Goal: Find specific page/section: Find specific page/section

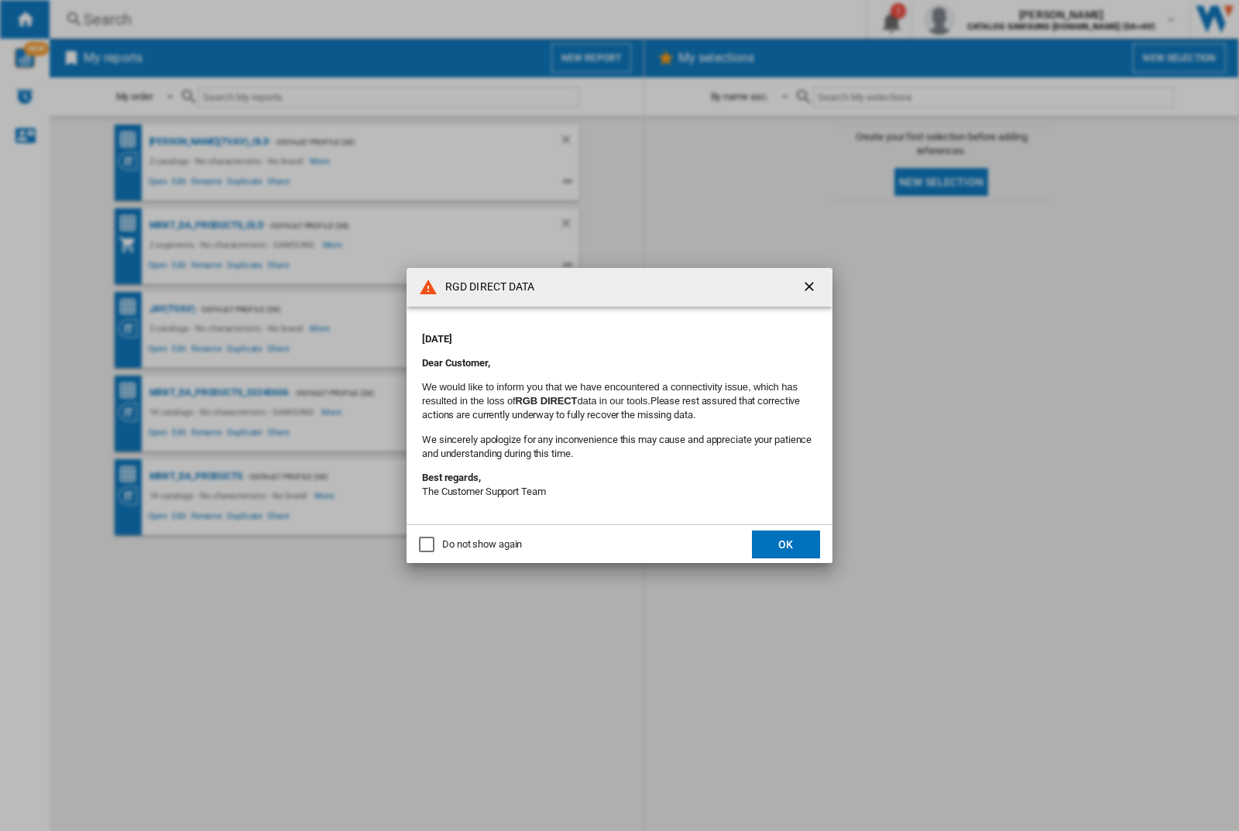
click at [985, 19] on div "RGD DIRECT DATA [DATE] Dear Customer, We would like to inform you that we have …" at bounding box center [619, 415] width 1239 height 831
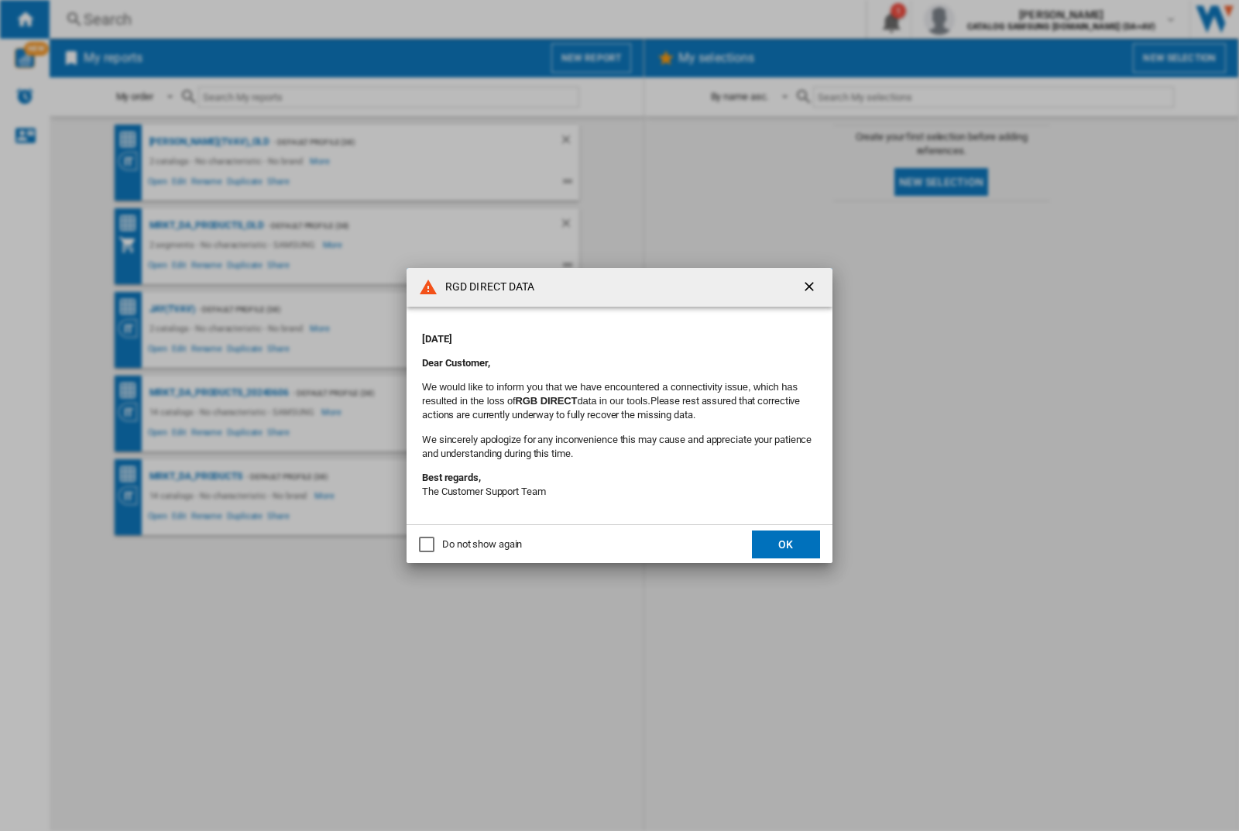
click at [985, 19] on div "RGD DIRECT DATA [DATE] Dear Customer, We would like to inform you that we have …" at bounding box center [619, 415] width 1239 height 831
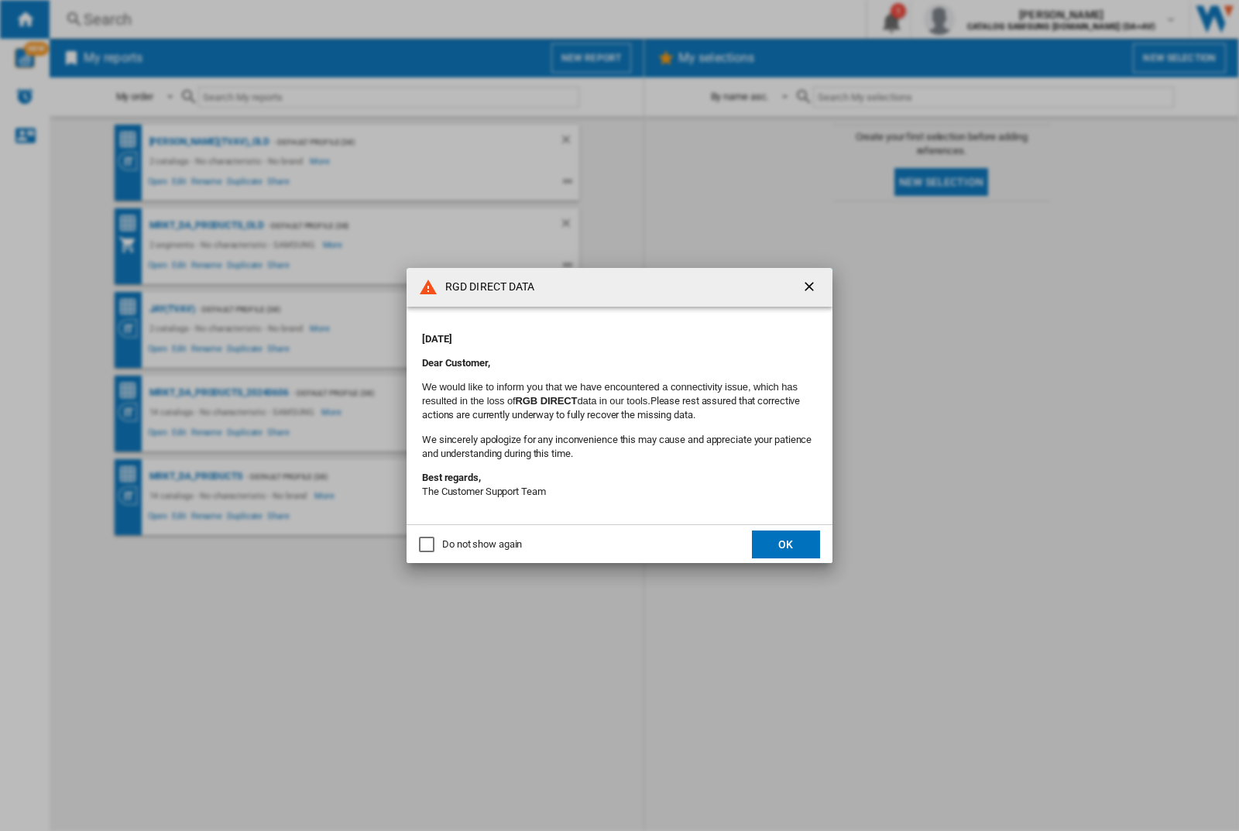
click at [985, 19] on div "RGD DIRECT DATA [DATE] Dear Customer, We would like to inform you that we have …" at bounding box center [619, 415] width 1239 height 831
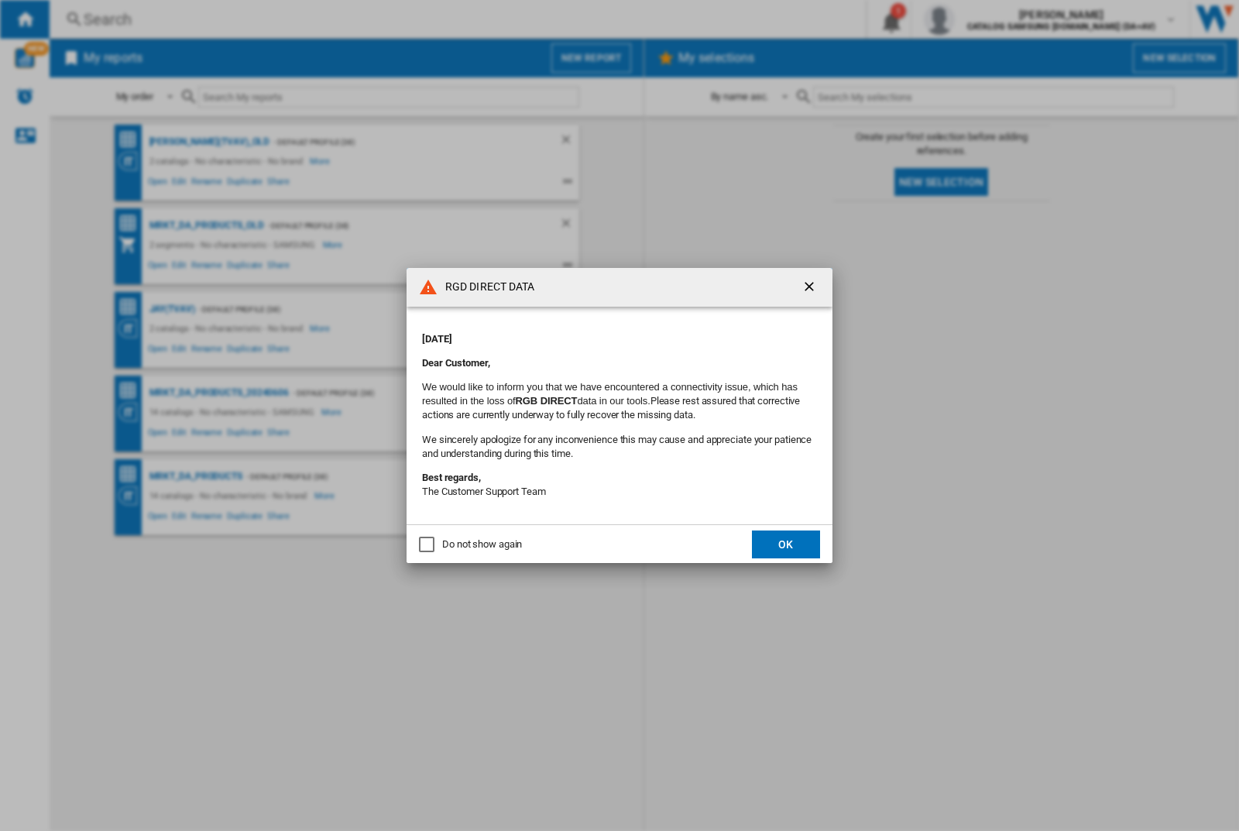
click at [985, 19] on div "RGD DIRECT DATA [DATE] Dear Customer, We would like to inform you that we have …" at bounding box center [619, 415] width 1239 height 831
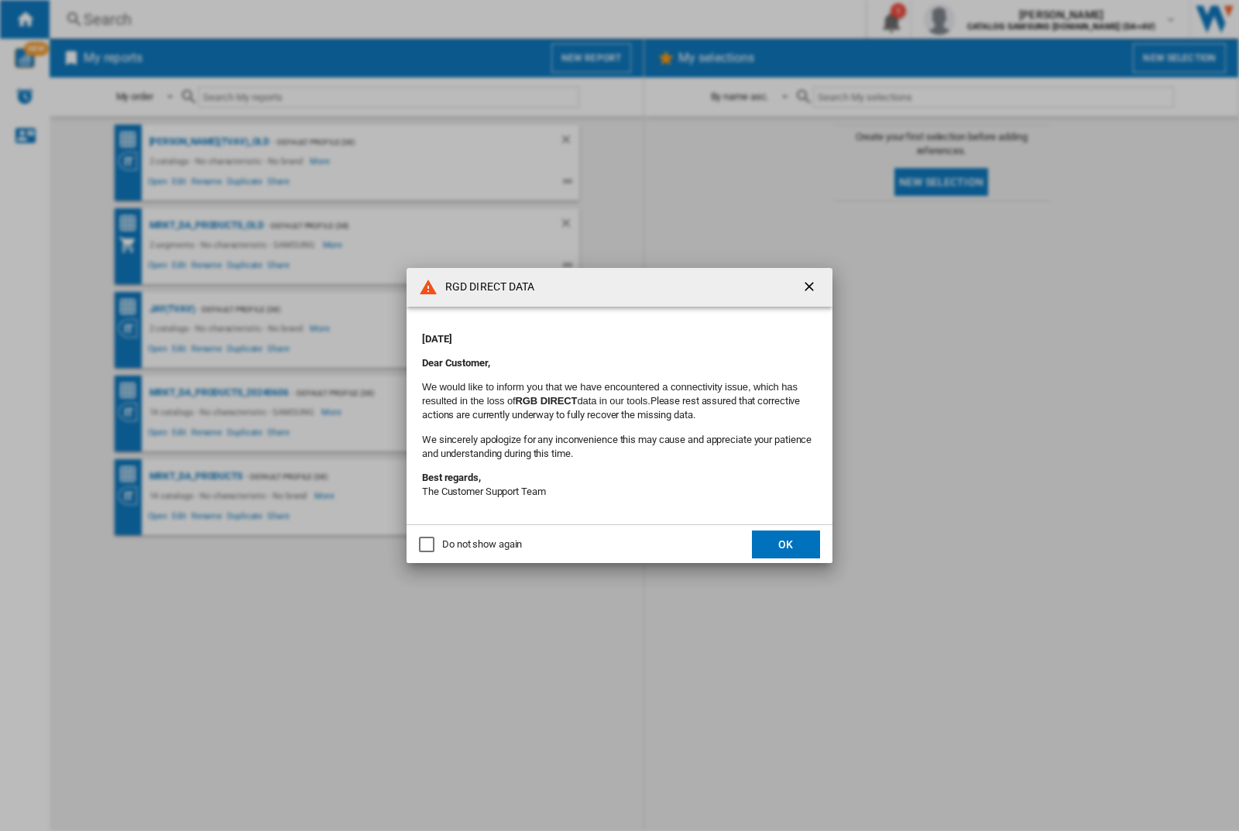
click at [985, 19] on div "RGD DIRECT DATA [DATE] Dear Customer, We would like to inform you that we have …" at bounding box center [619, 415] width 1239 height 831
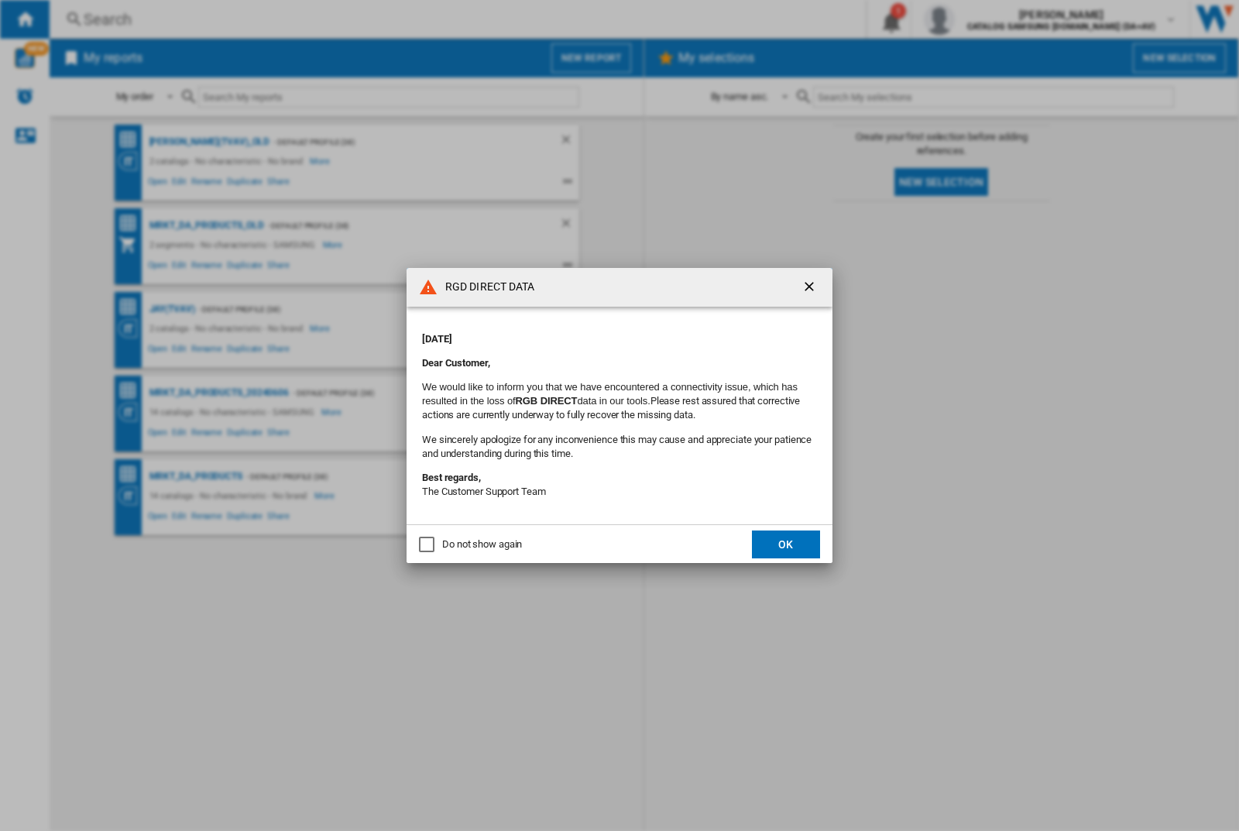
click at [985, 19] on div "RGD DIRECT DATA [DATE] Dear Customer, We would like to inform you that we have …" at bounding box center [619, 415] width 1239 height 831
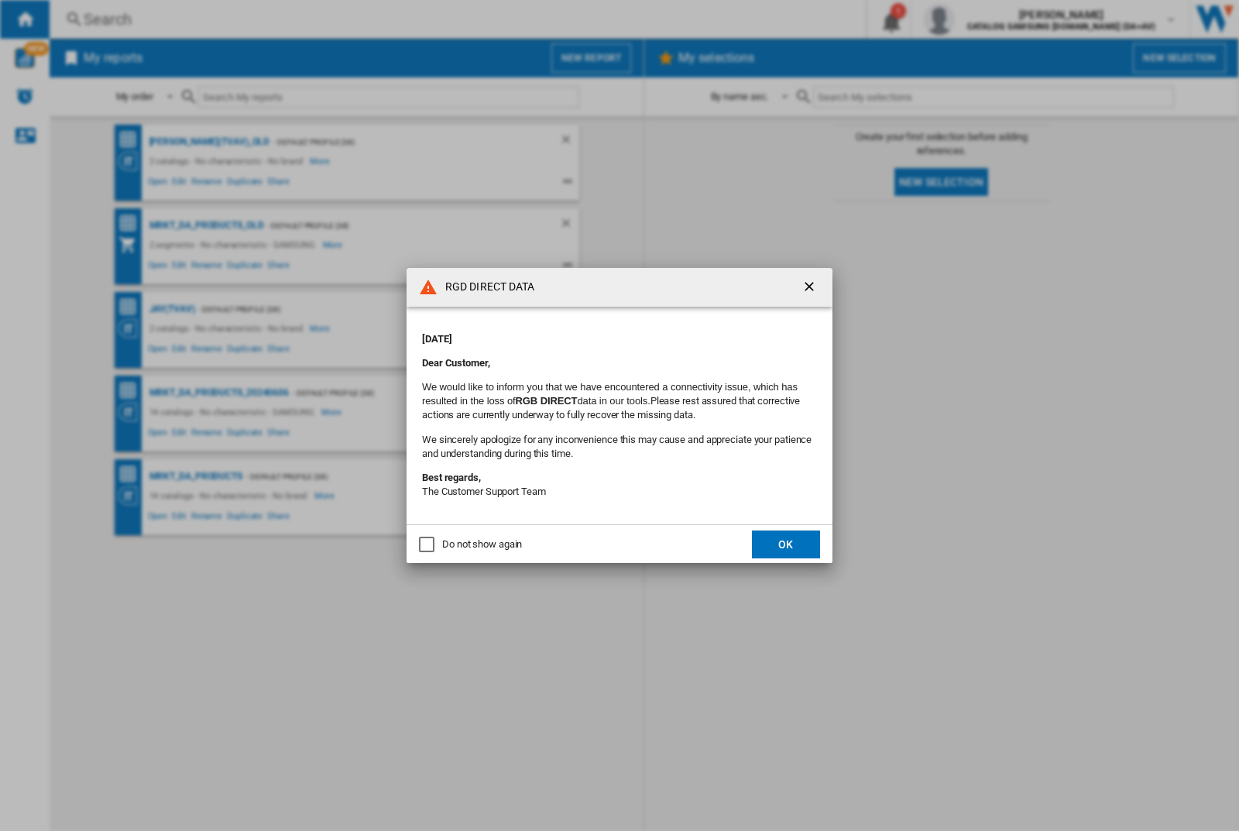
click at [985, 19] on div "RGD DIRECT DATA [DATE] Dear Customer, We would like to inform you that we have …" at bounding box center [619, 415] width 1239 height 831
